Goal: Task Accomplishment & Management: Use online tool/utility

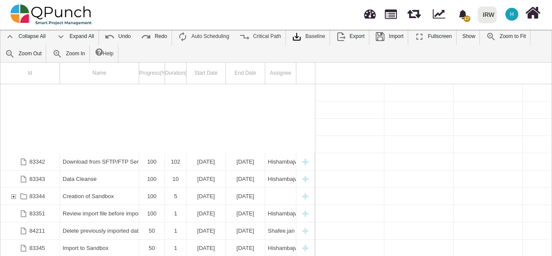
scroll to position [0, 1216]
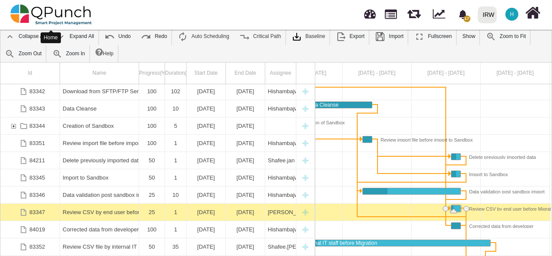
click at [24, 17] on img at bounding box center [51, 15] width 82 height 26
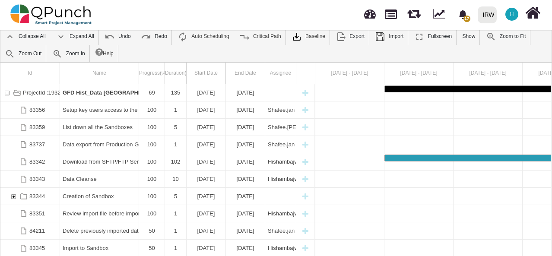
scroll to position [0, 0]
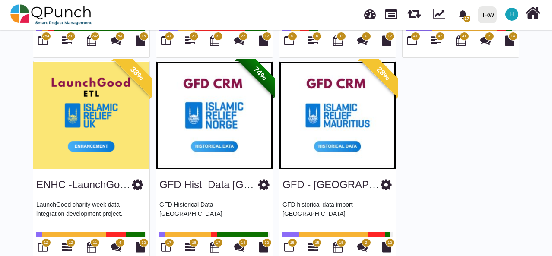
scroll to position [251, 0]
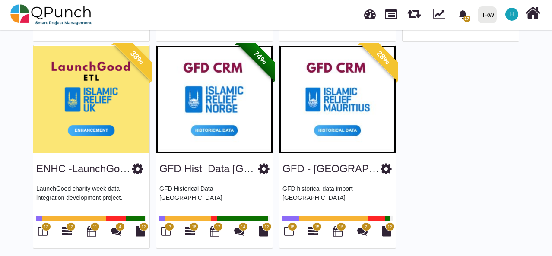
click at [196, 147] on img at bounding box center [214, 99] width 116 height 108
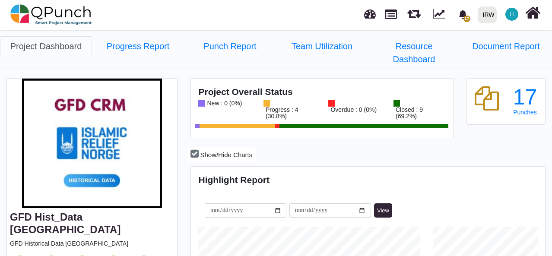
scroll to position [154, 352]
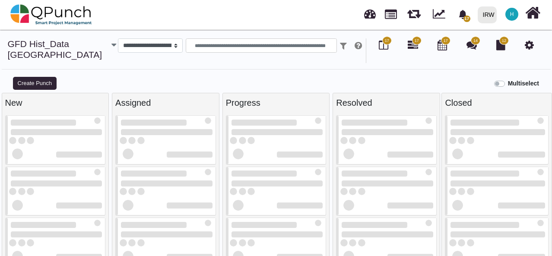
select select
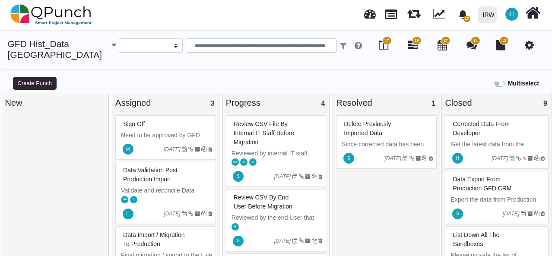
click at [294, 149] on p "Reviewed by internal IT staff." at bounding box center [277, 153] width 92 height 9
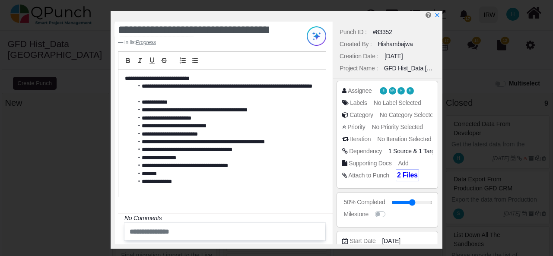
click at [401, 176] on span "2 Files" at bounding box center [407, 174] width 21 height 7
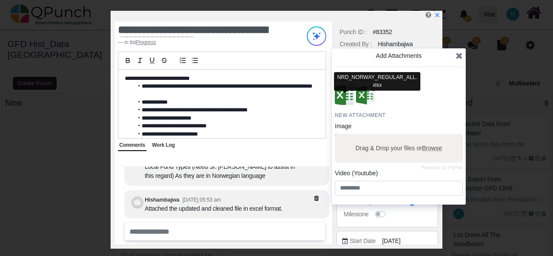
click at [350, 87] on icon "x circle" at bounding box center [351, 87] width 7 height 7
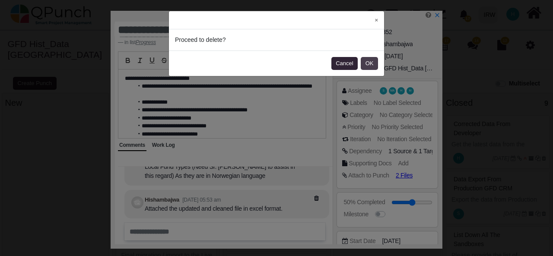
click at [366, 67] on button "OK" at bounding box center [368, 63] width 17 height 13
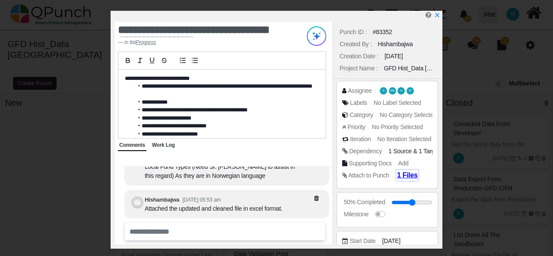
click at [402, 174] on span "1 Files" at bounding box center [407, 174] width 21 height 7
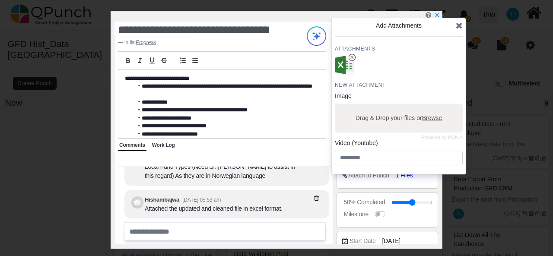
click at [433, 118] on span "Browse" at bounding box center [432, 117] width 20 height 7
click at [433, 106] on input "Drag & Drop your files or Browse" at bounding box center [399, 105] width 128 height 3
type input "**********"
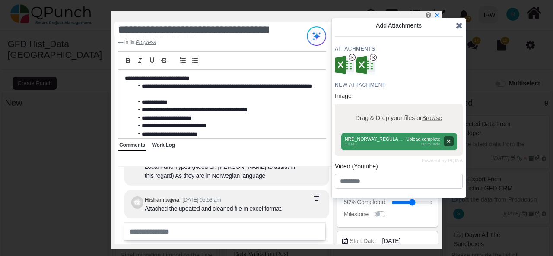
click at [458, 28] on icon at bounding box center [458, 25] width 7 height 9
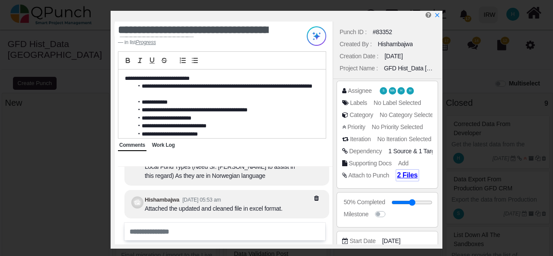
click at [400, 175] on span "2 Files" at bounding box center [407, 174] width 21 height 7
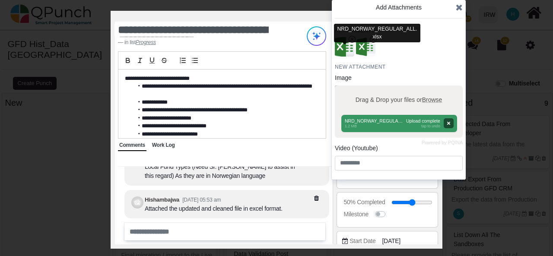
click at [343, 53] on img "button" at bounding box center [344, 47] width 22 height 22
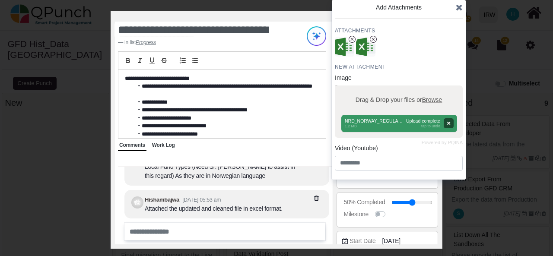
click at [459, 12] on icon at bounding box center [458, 7] width 7 height 9
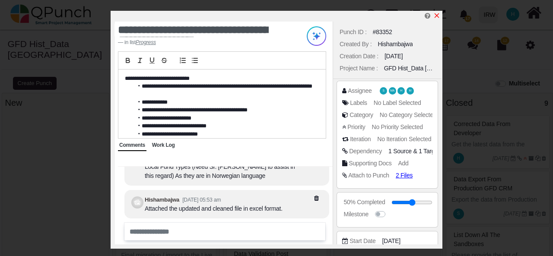
click at [436, 14] on icon "x" at bounding box center [436, 15] width 7 height 7
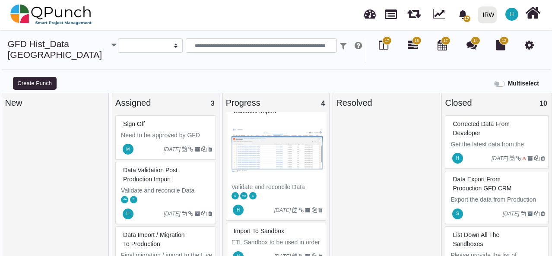
scroll to position [174, 0]
